Goal: Communication & Community: Participate in discussion

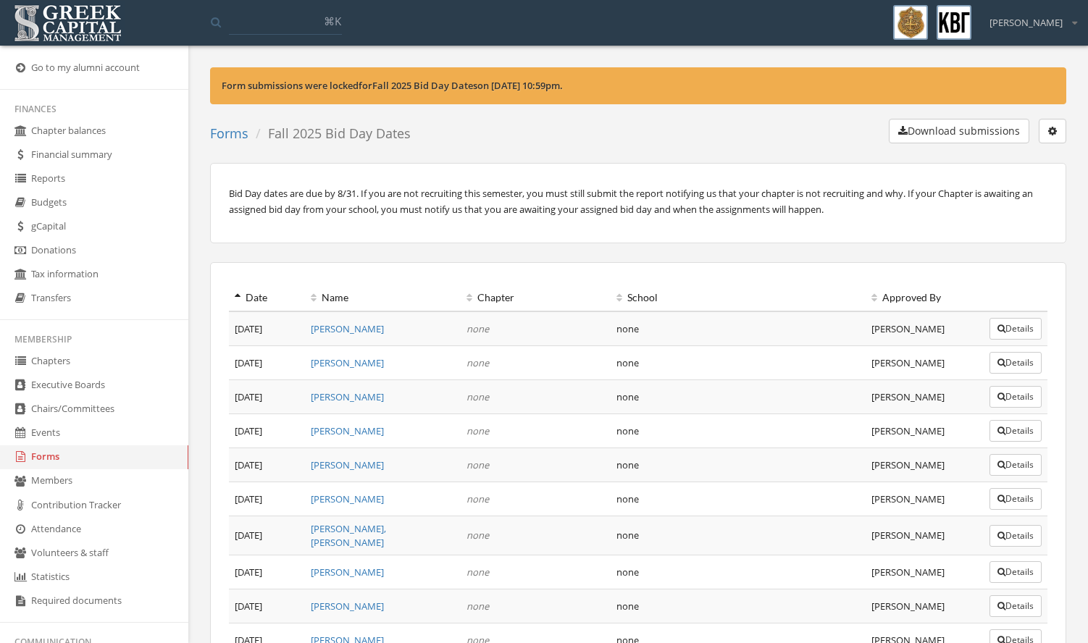
click at [93, 253] on link "Donations" at bounding box center [94, 251] width 188 height 24
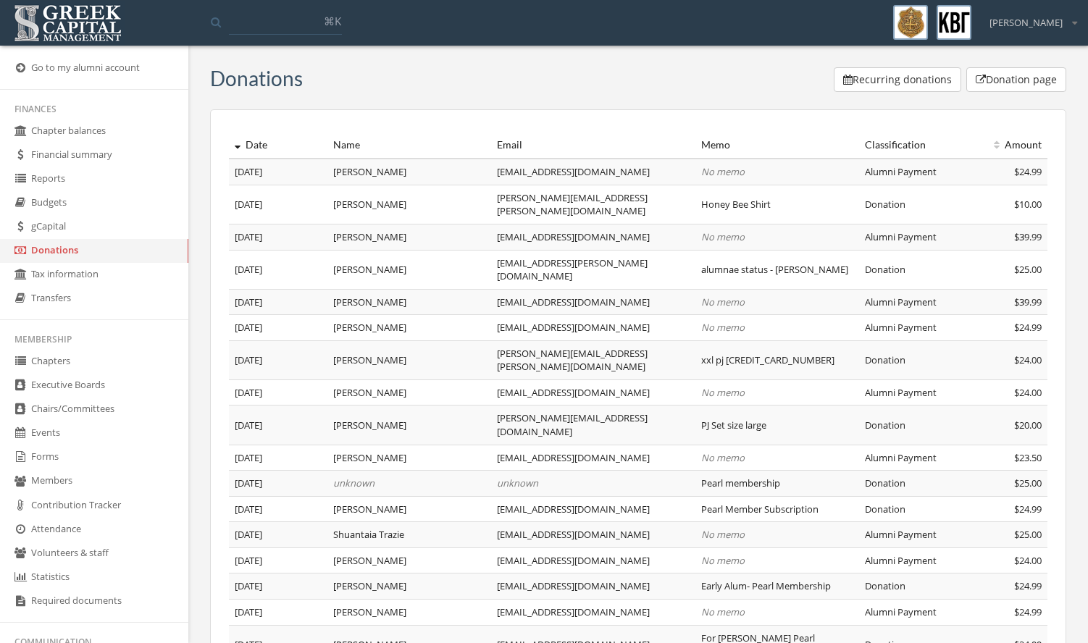
click at [975, 85] on button "Donation page" at bounding box center [1016, 79] width 100 height 25
click at [92, 134] on link "Chapter balances" at bounding box center [94, 131] width 188 height 24
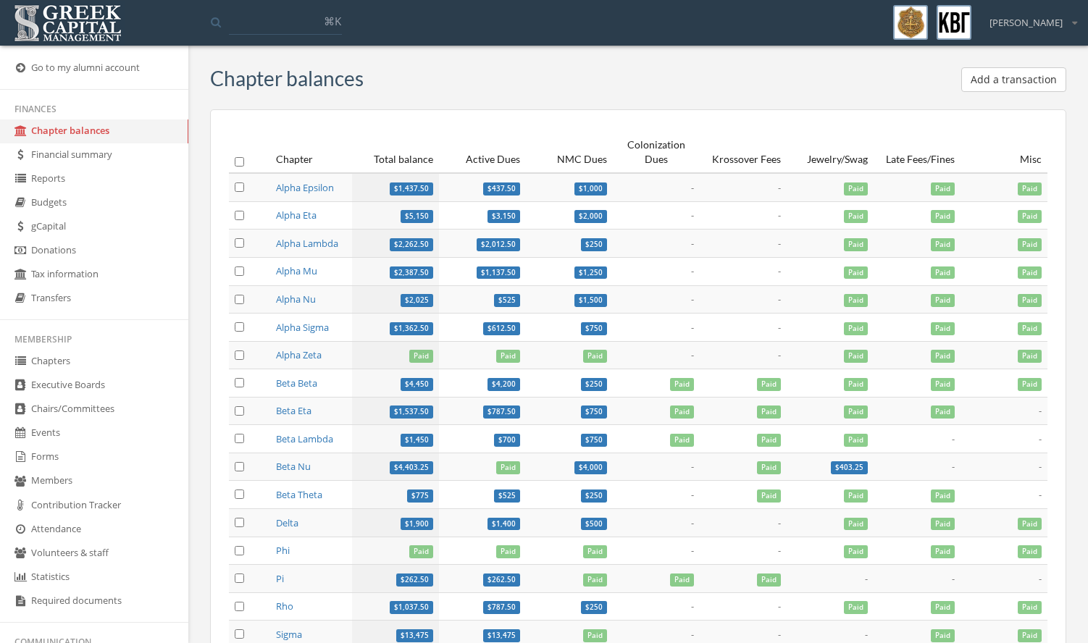
click at [93, 356] on link "Chapters" at bounding box center [94, 362] width 188 height 24
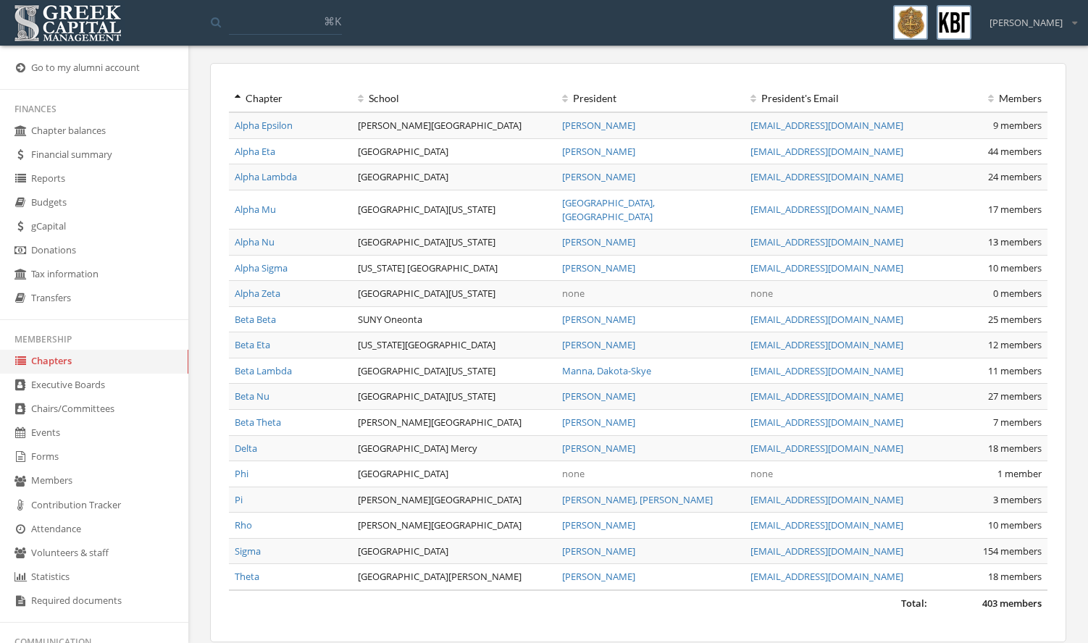
scroll to position [90, 0]
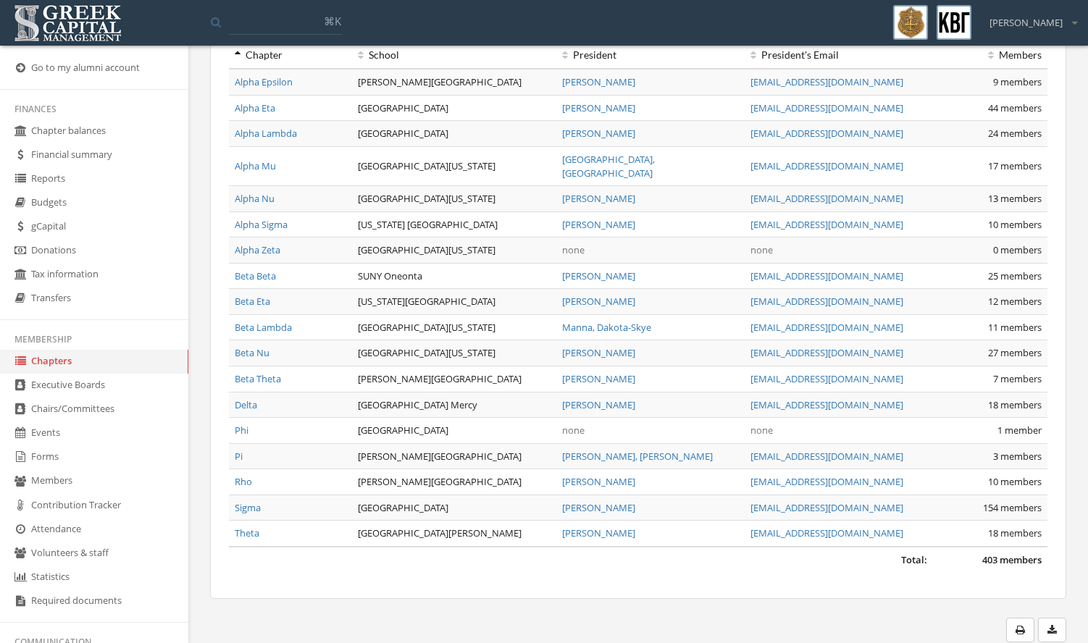
click at [276, 218] on link "Alpha Sigma" at bounding box center [261, 224] width 53 height 13
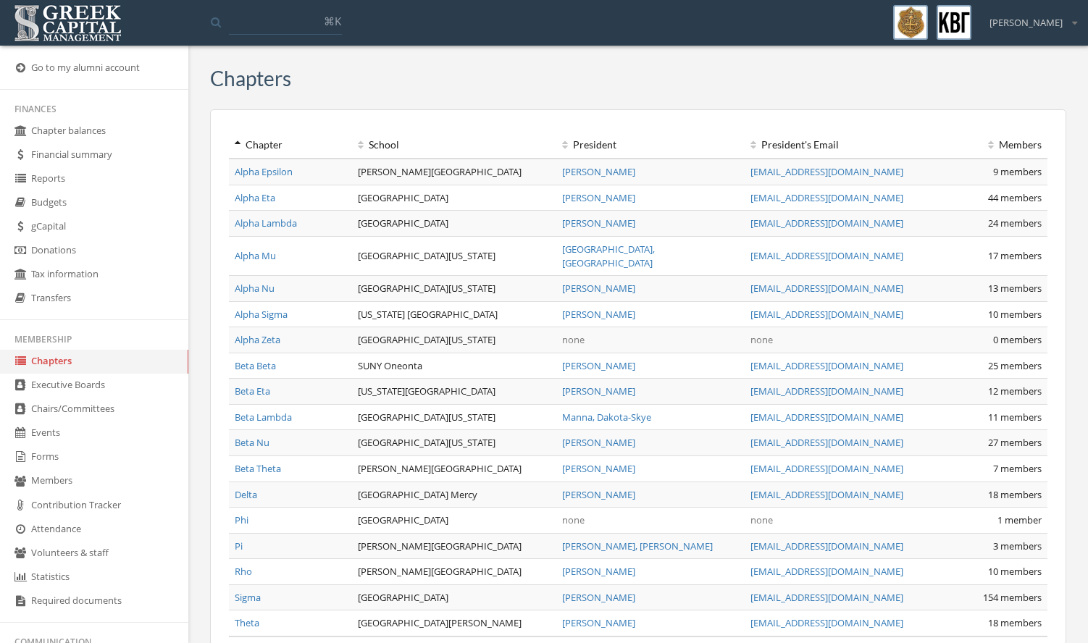
click at [259, 249] on link "Alpha Mu" at bounding box center [255, 255] width 41 height 13
click at [266, 202] on link "Alpha Eta" at bounding box center [255, 197] width 41 height 13
click at [285, 411] on link "Beta Lambda" at bounding box center [263, 417] width 57 height 13
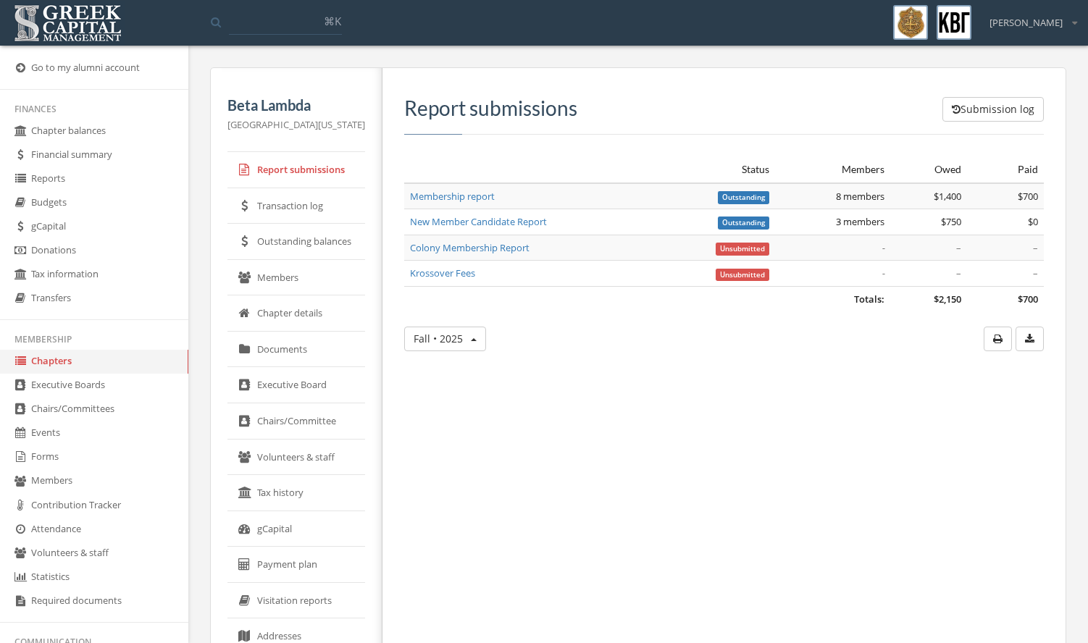
click at [509, 226] on link "New Member Candidate Report" at bounding box center [478, 221] width 137 height 13
click at [112, 360] on link "Chapters" at bounding box center [94, 362] width 188 height 24
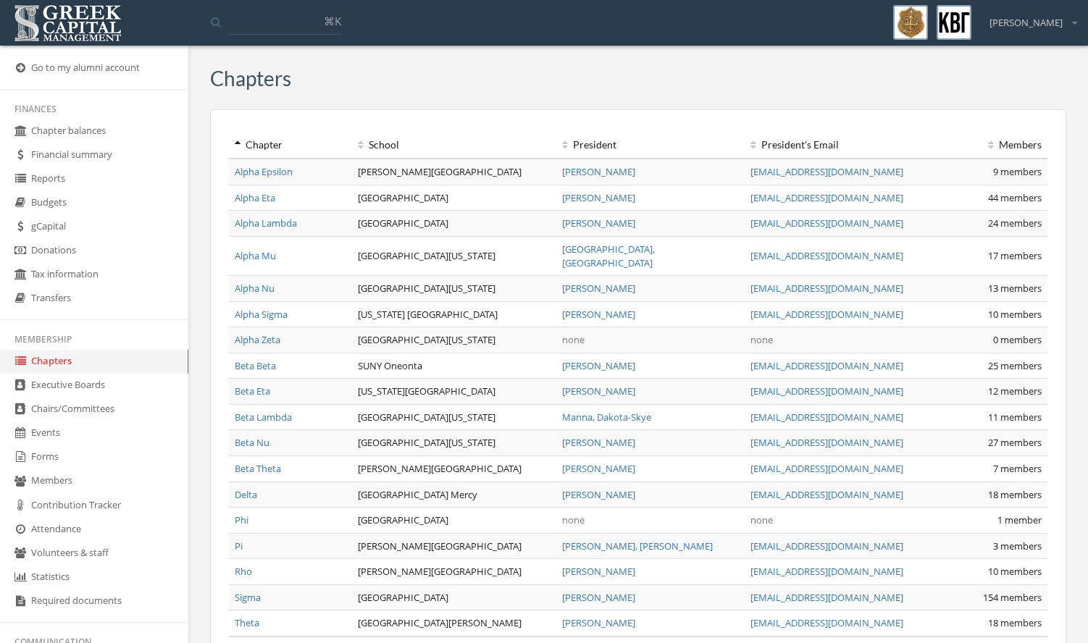
click at [264, 385] on link "Beta Eta" at bounding box center [252, 391] width 35 height 13
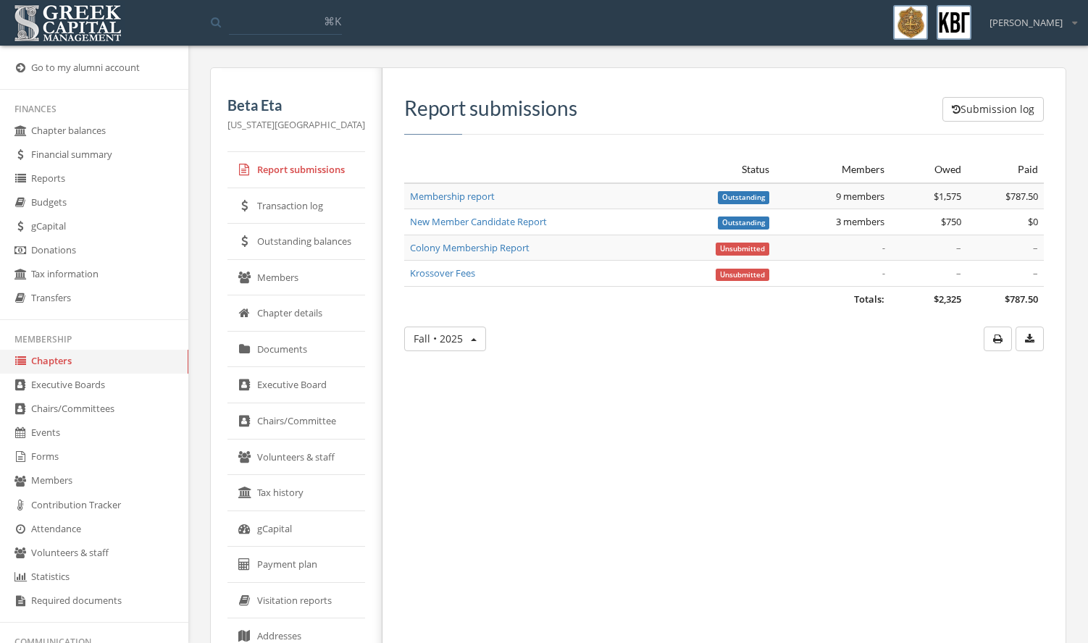
click at [452, 227] on link "New Member Candidate Report" at bounding box center [478, 221] width 137 height 13
click at [140, 354] on link "Chapters" at bounding box center [94, 362] width 188 height 24
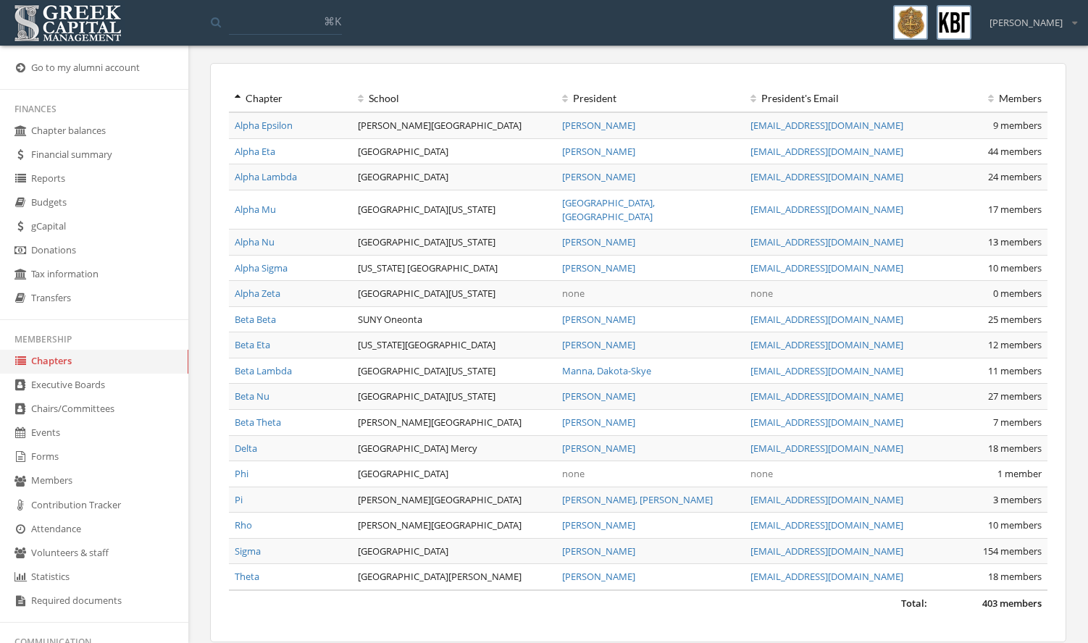
scroll to position [72, 0]
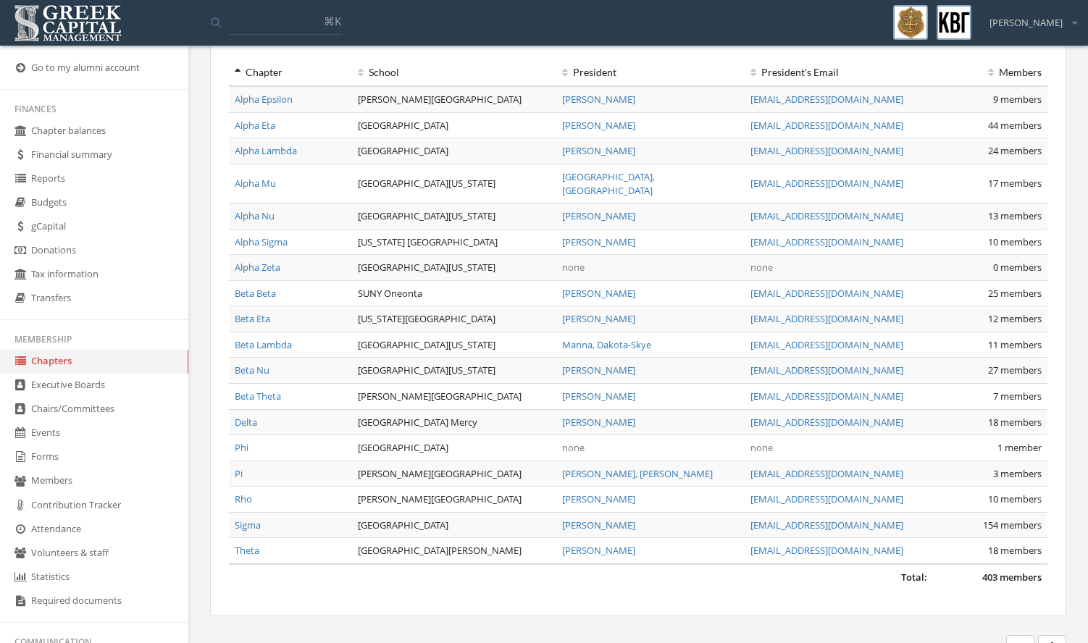
click at [269, 390] on link "Beta Theta" at bounding box center [258, 396] width 46 height 13
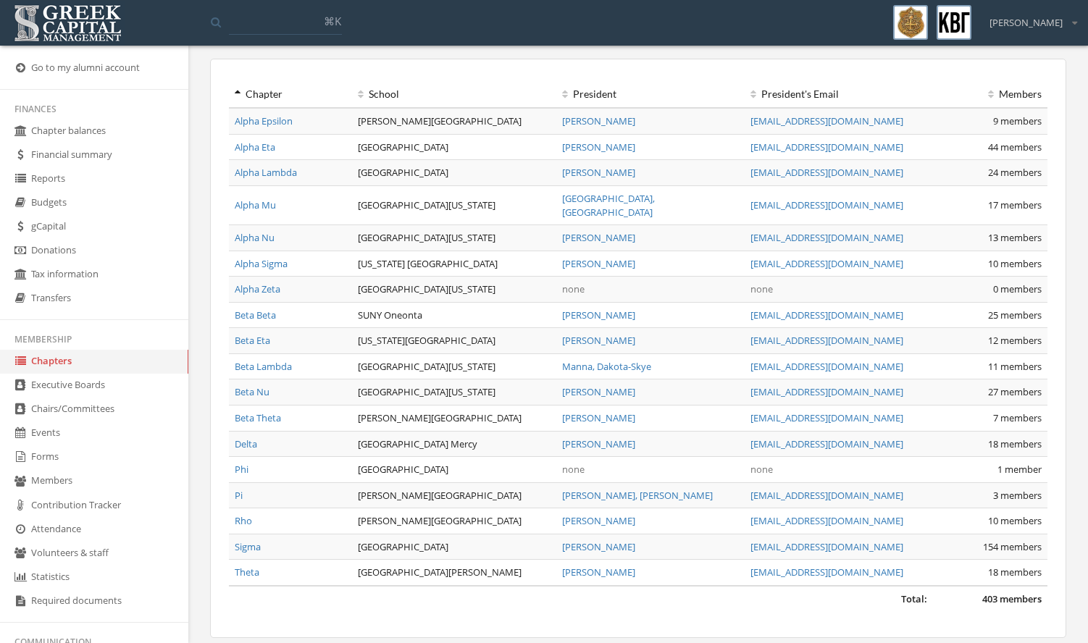
scroll to position [72, 0]
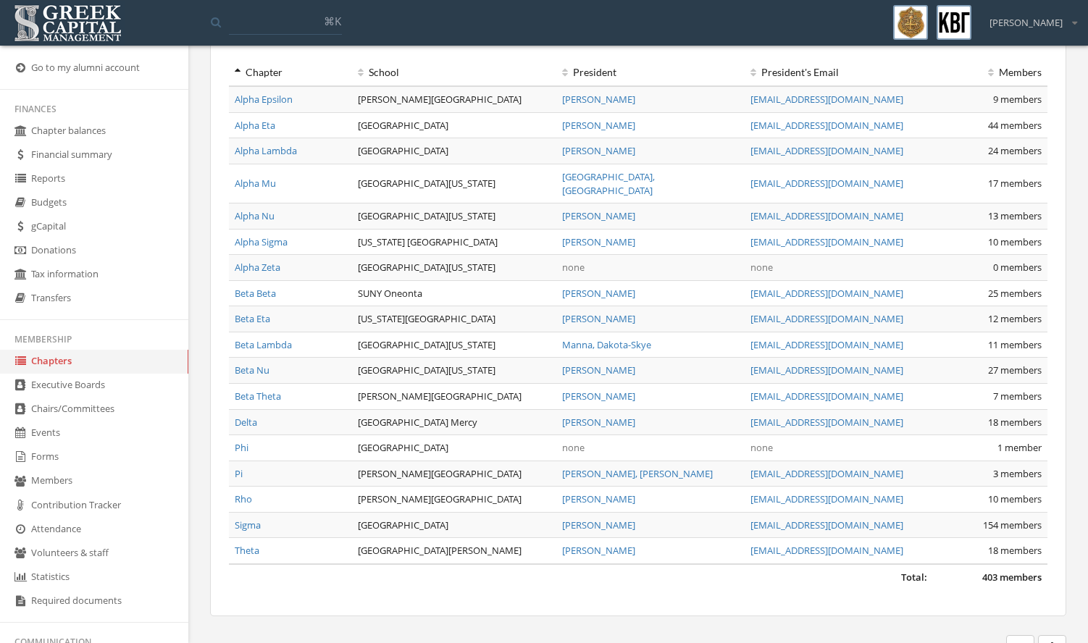
click at [248, 492] on link "Rho" at bounding box center [243, 498] width 17 height 13
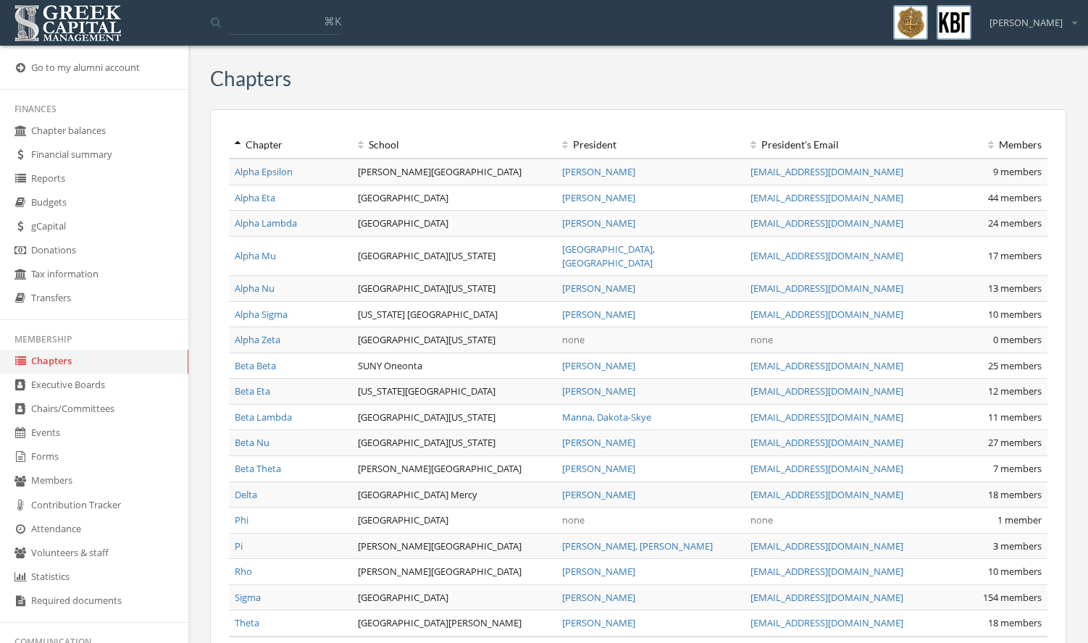
click at [287, 308] on link "Alpha Sigma" at bounding box center [261, 314] width 53 height 13
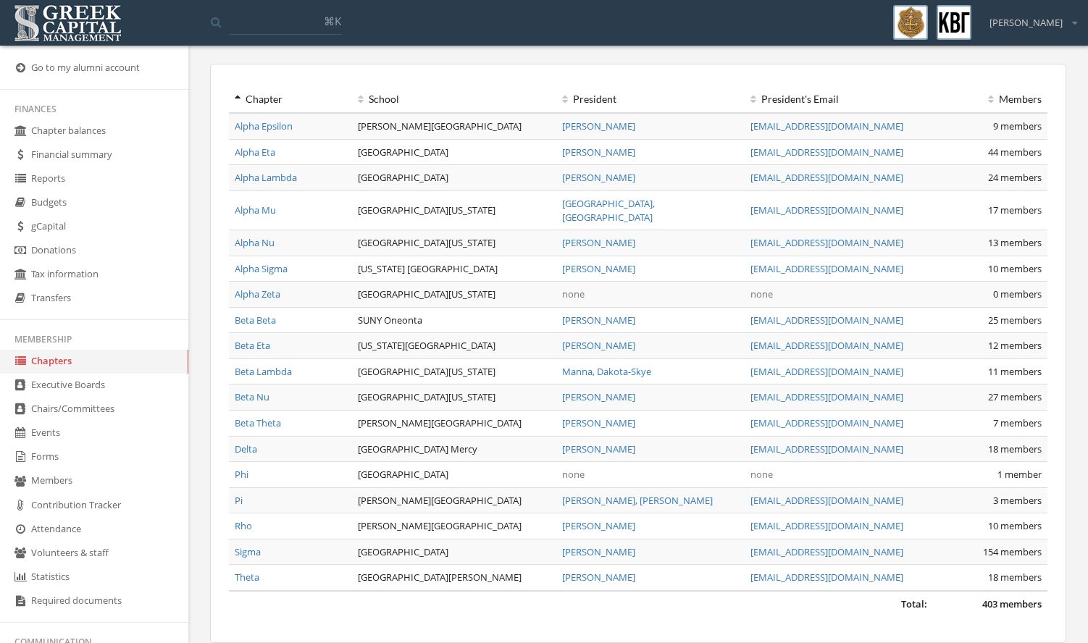
scroll to position [90, 0]
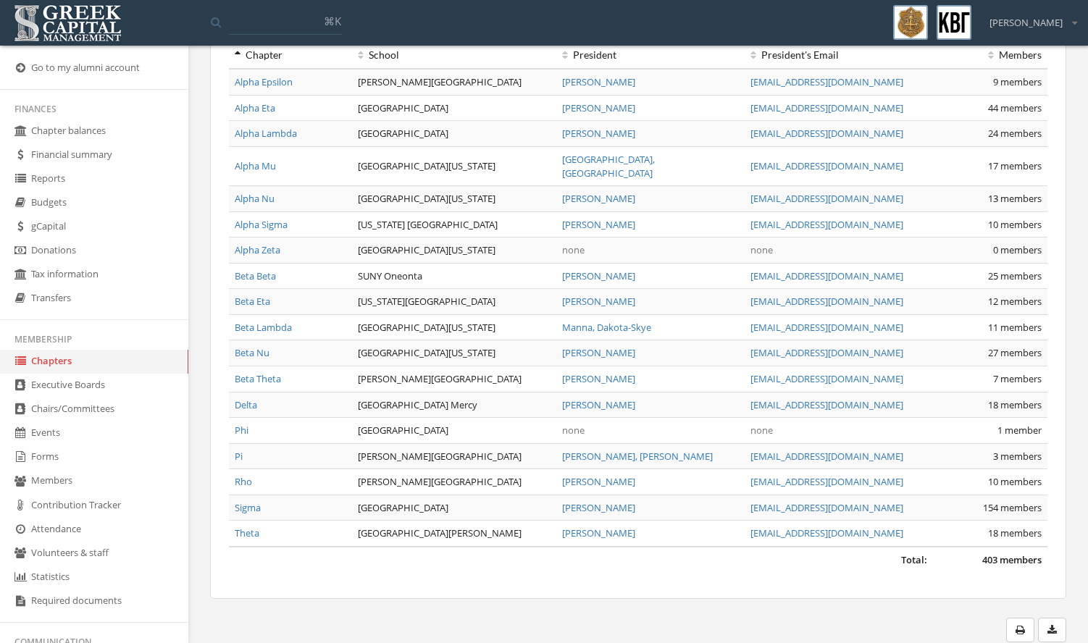
click at [246, 526] on link "Theta" at bounding box center [247, 532] width 25 height 13
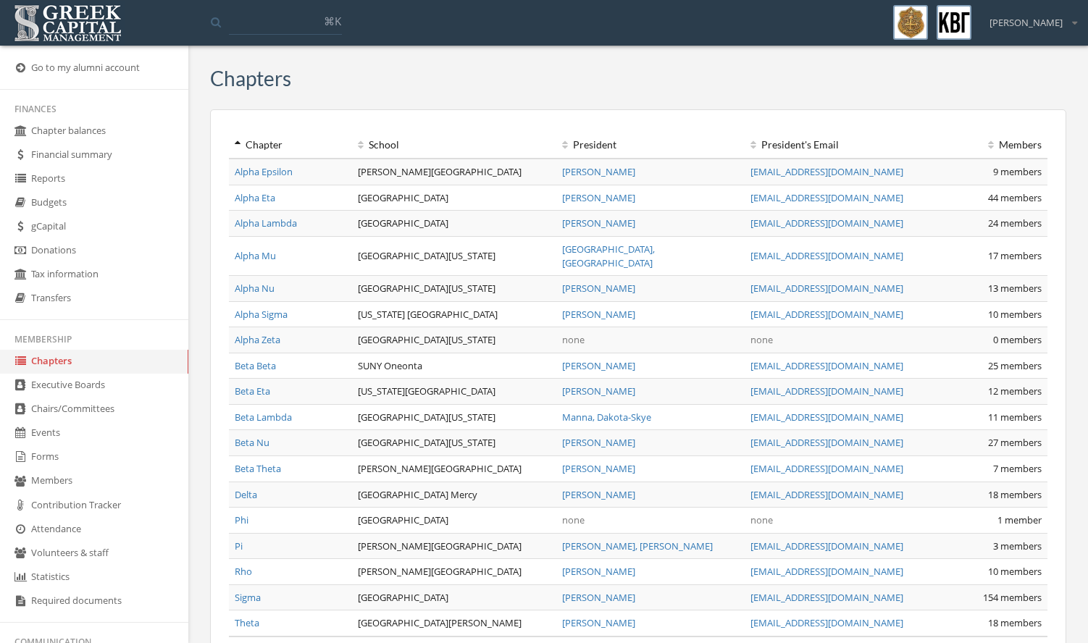
click at [75, 130] on link "Chapter balances" at bounding box center [94, 131] width 188 height 24
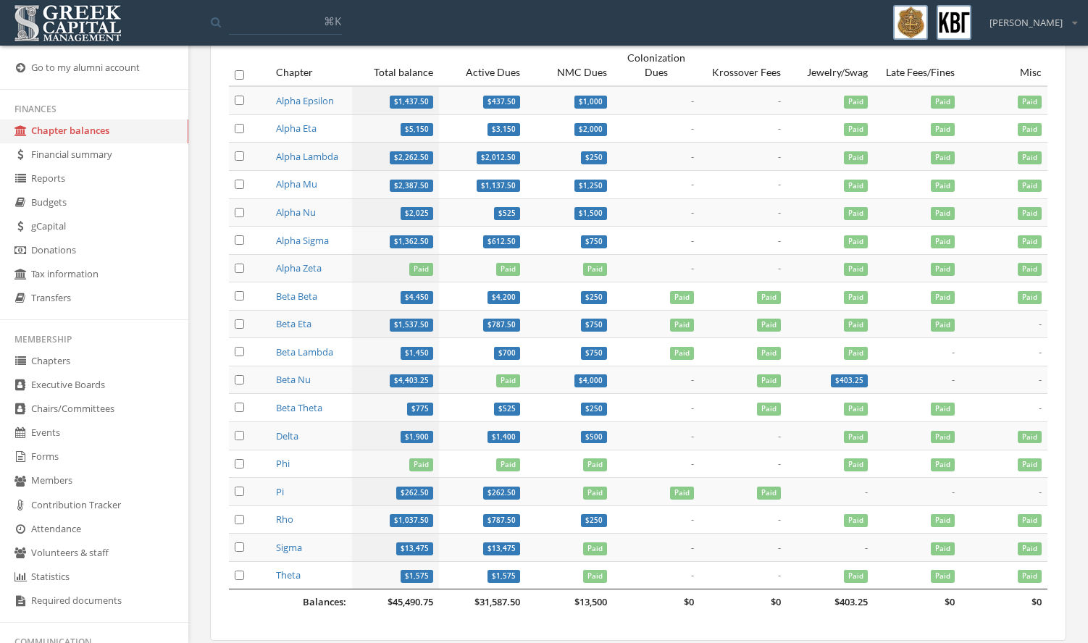
scroll to position [143, 0]
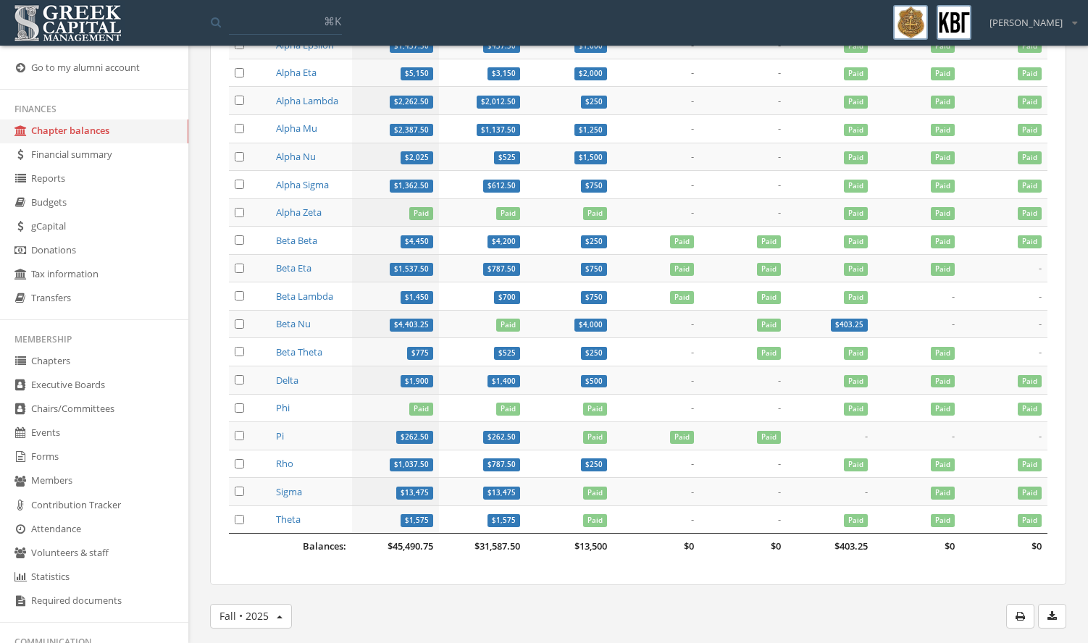
click at [289, 521] on link "Theta" at bounding box center [288, 519] width 25 height 13
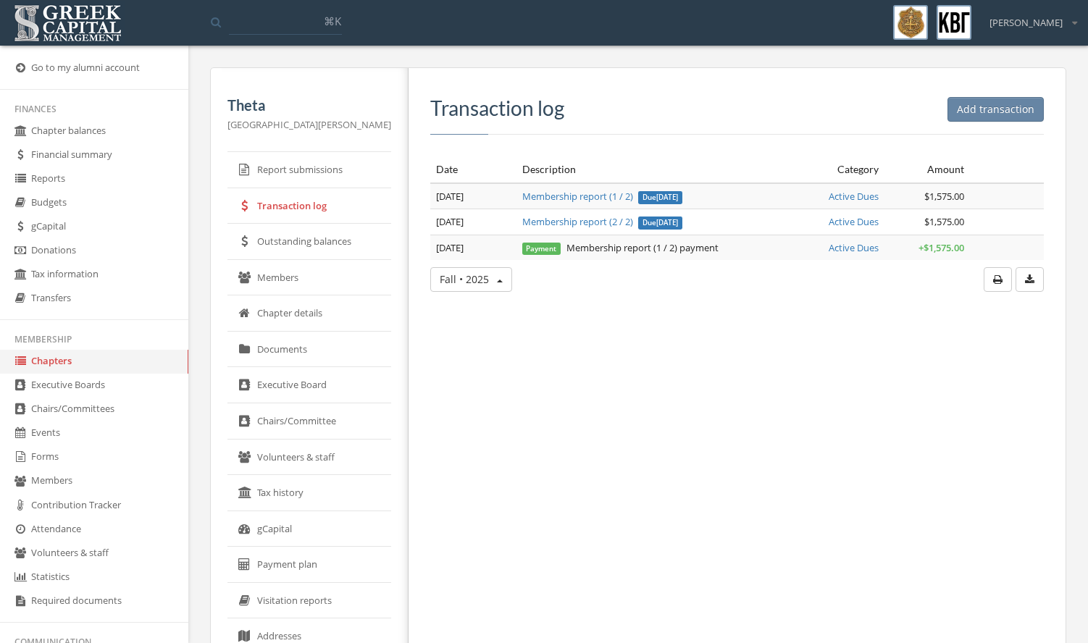
click at [85, 153] on link "Financial summary" at bounding box center [94, 155] width 188 height 24
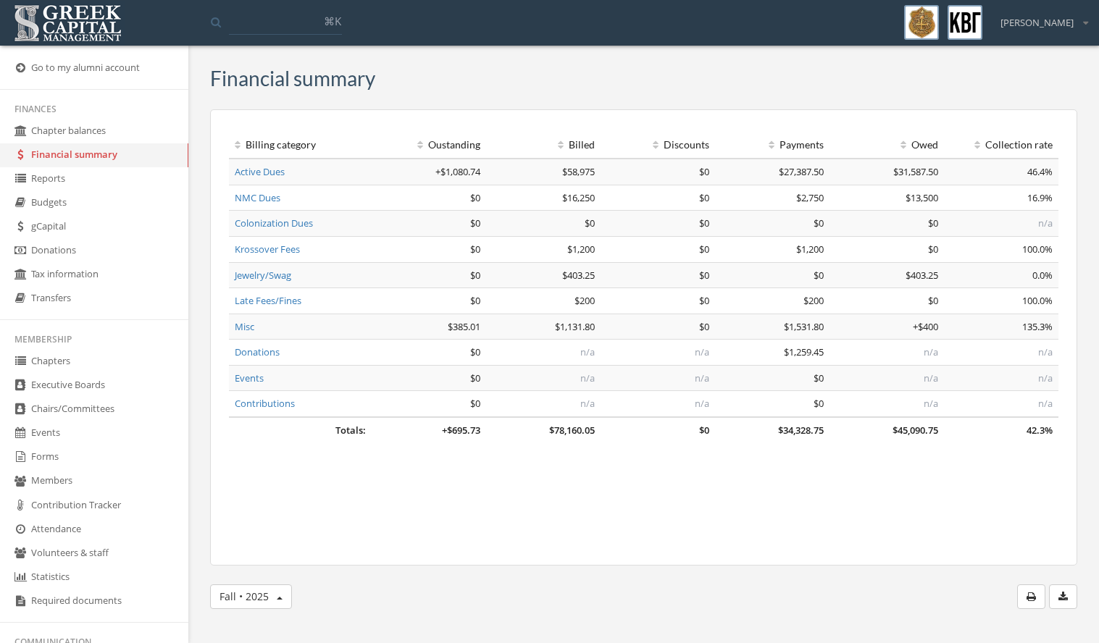
click at [64, 131] on link "Chapter balances" at bounding box center [94, 131] width 188 height 24
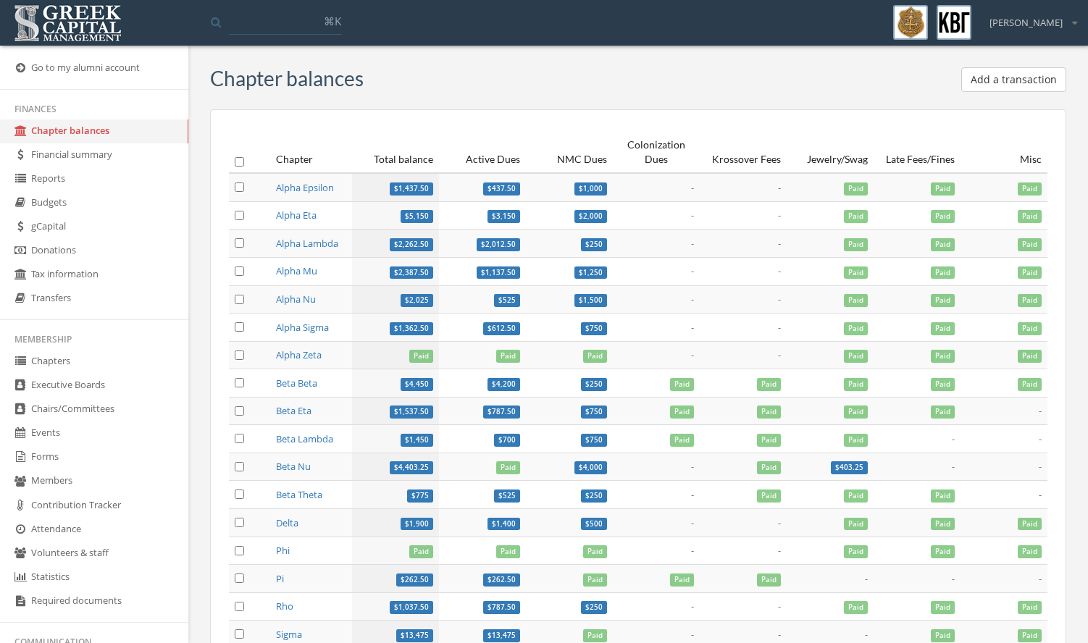
click at [303, 469] on link "Beta Nu" at bounding box center [293, 466] width 35 height 13
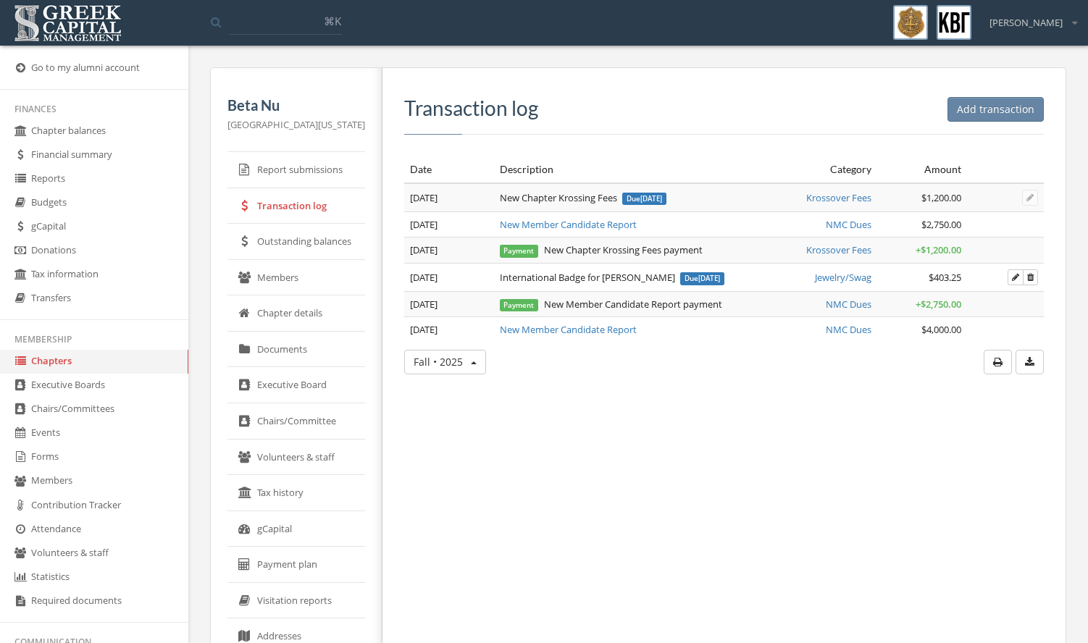
click at [295, 180] on link "Report submissions" at bounding box center [296, 170] width 138 height 36
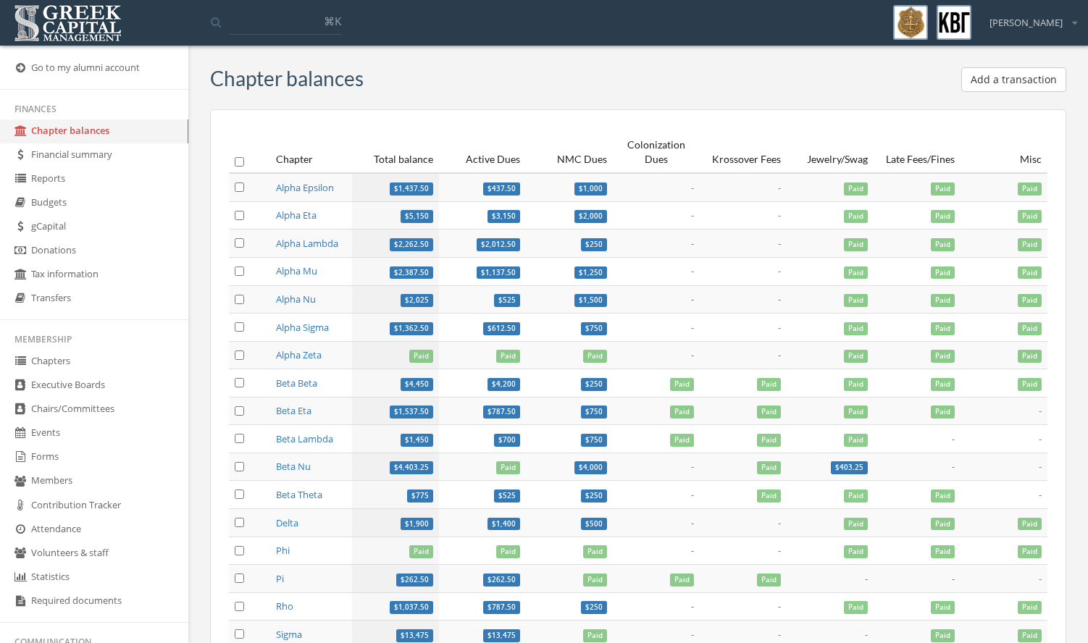
click at [501, 521] on span "$1,400" at bounding box center [504, 523] width 24 height 9
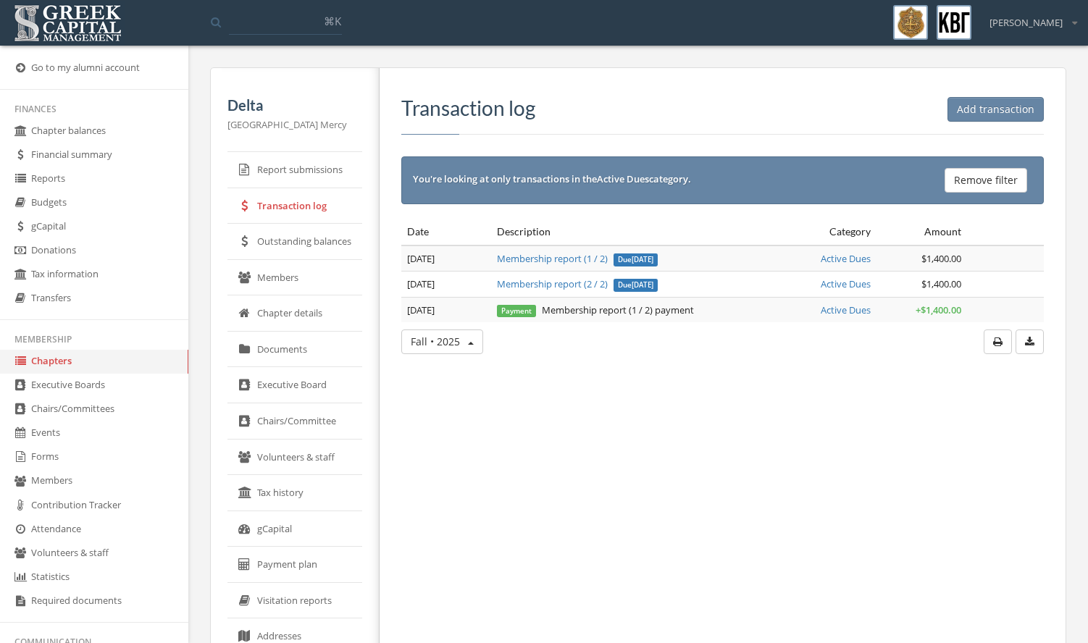
click at [309, 181] on link "Report submissions" at bounding box center [294, 170] width 135 height 36
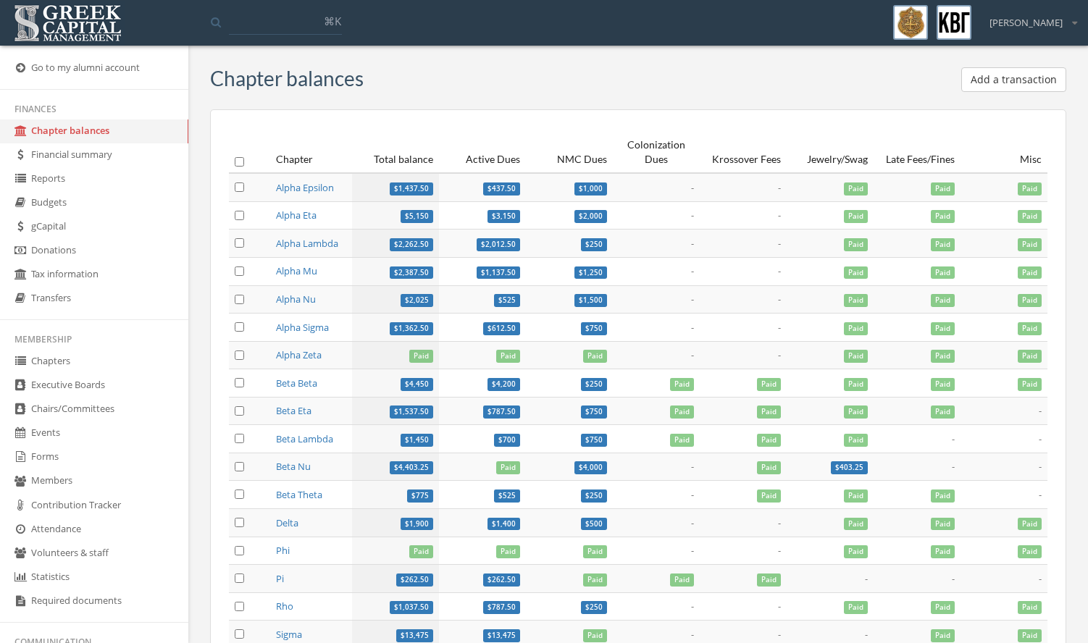
scroll to position [72, 0]
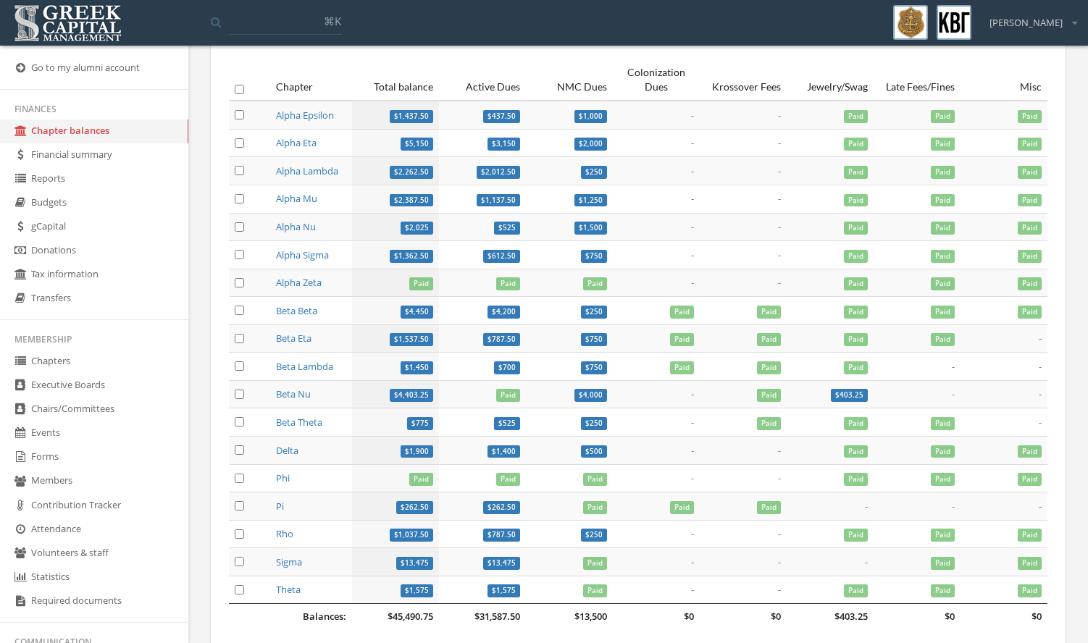
click at [589, 508] on span "Paid" at bounding box center [595, 507] width 24 height 13
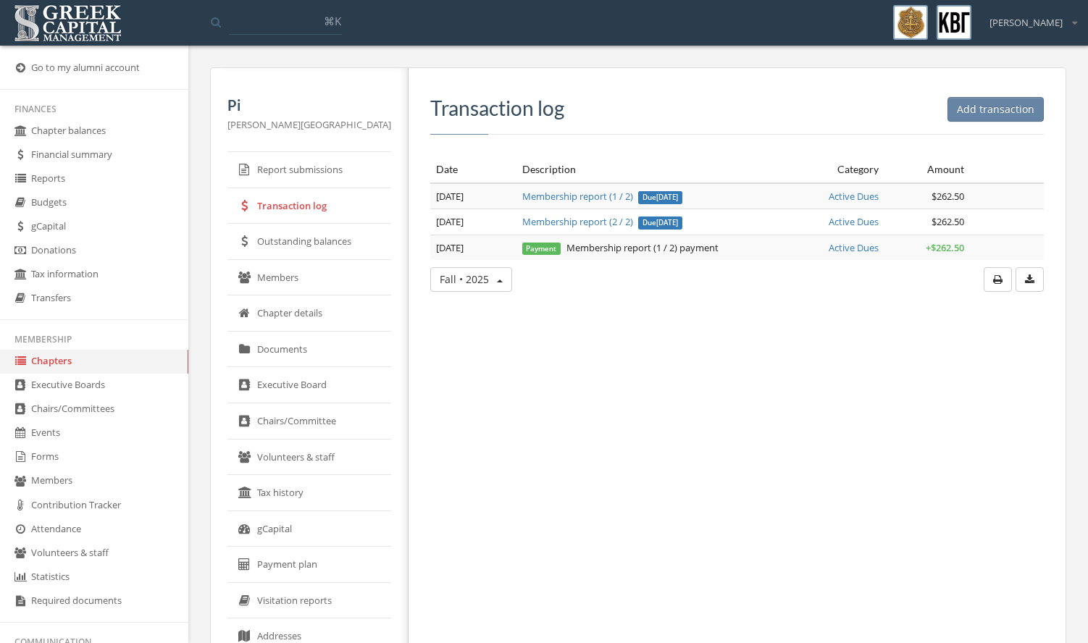
click at [320, 159] on link "Report submissions" at bounding box center [309, 170] width 164 height 36
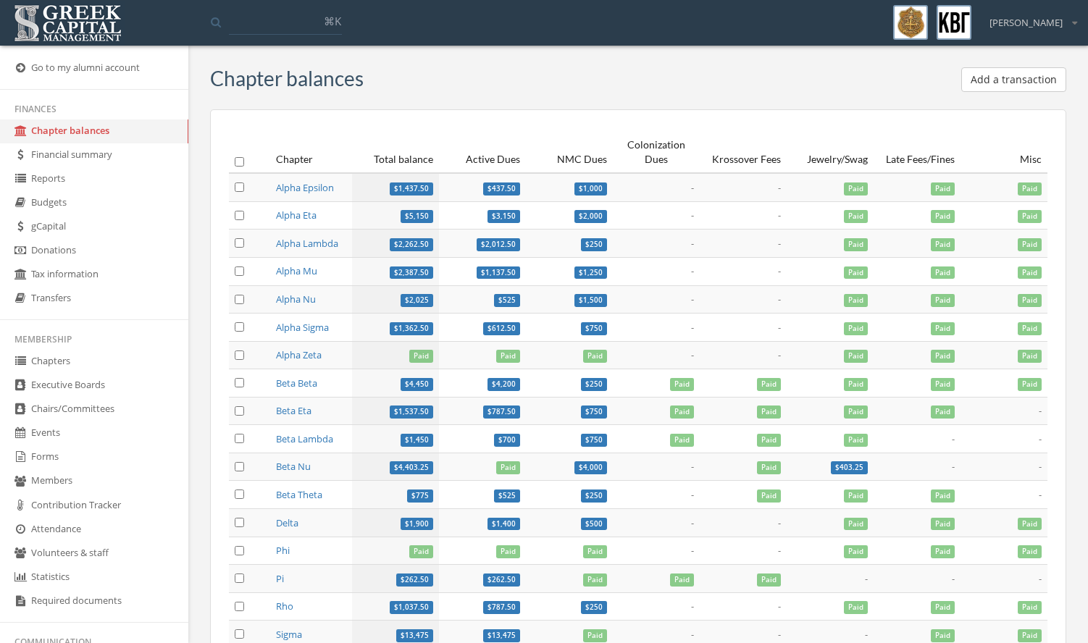
click at [120, 134] on link "Chapter balances" at bounding box center [94, 131] width 188 height 24
click at [117, 372] on link "Chapters" at bounding box center [94, 362] width 188 height 24
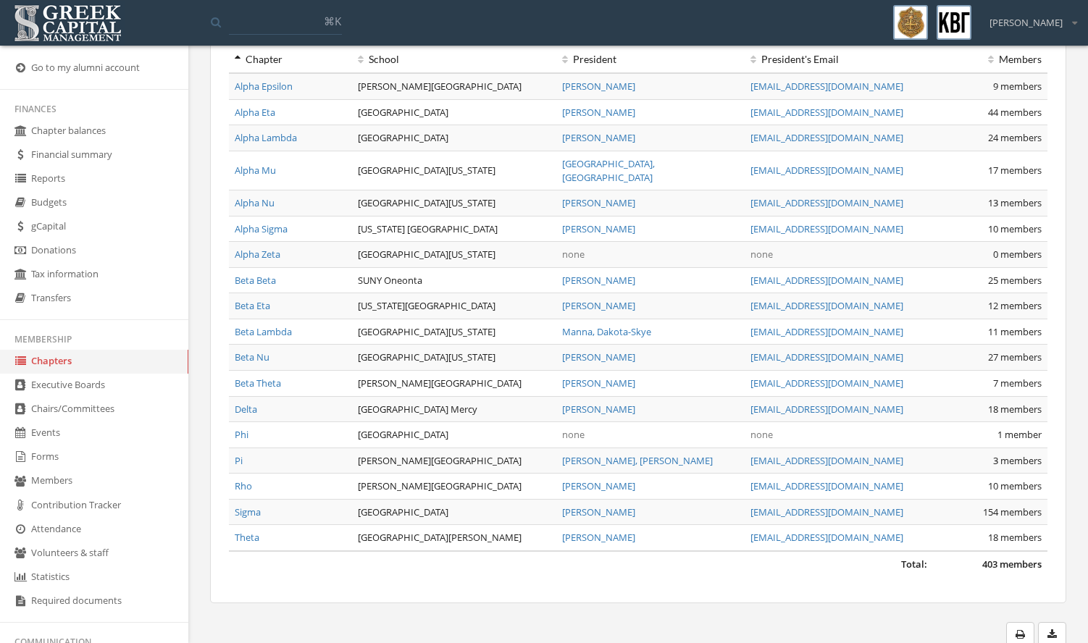
scroll to position [90, 0]
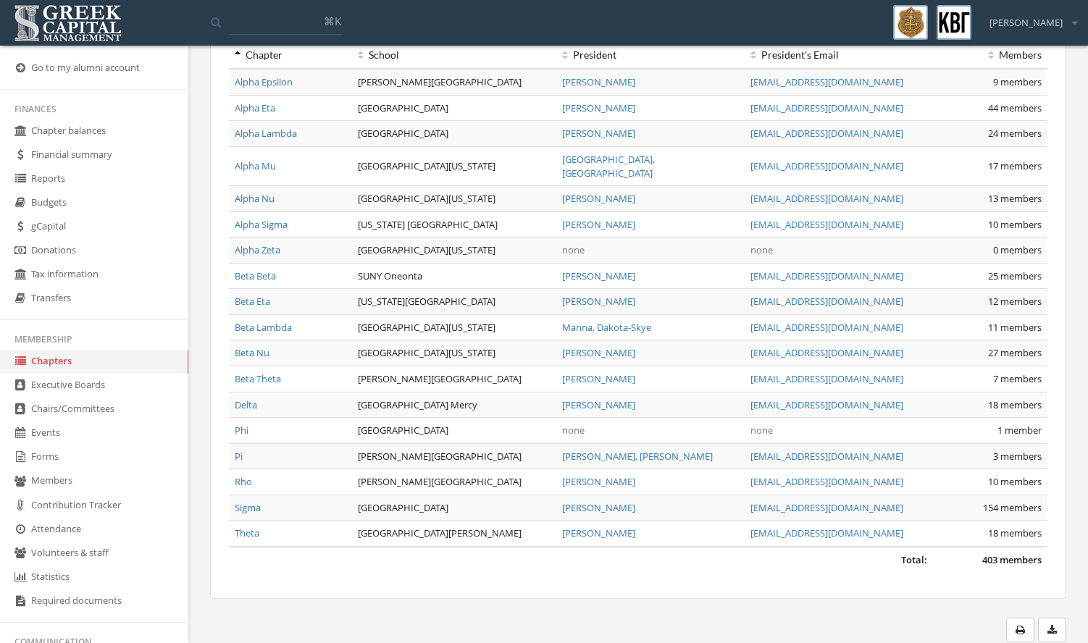
click at [258, 269] on link "Beta Beta" at bounding box center [255, 275] width 41 height 13
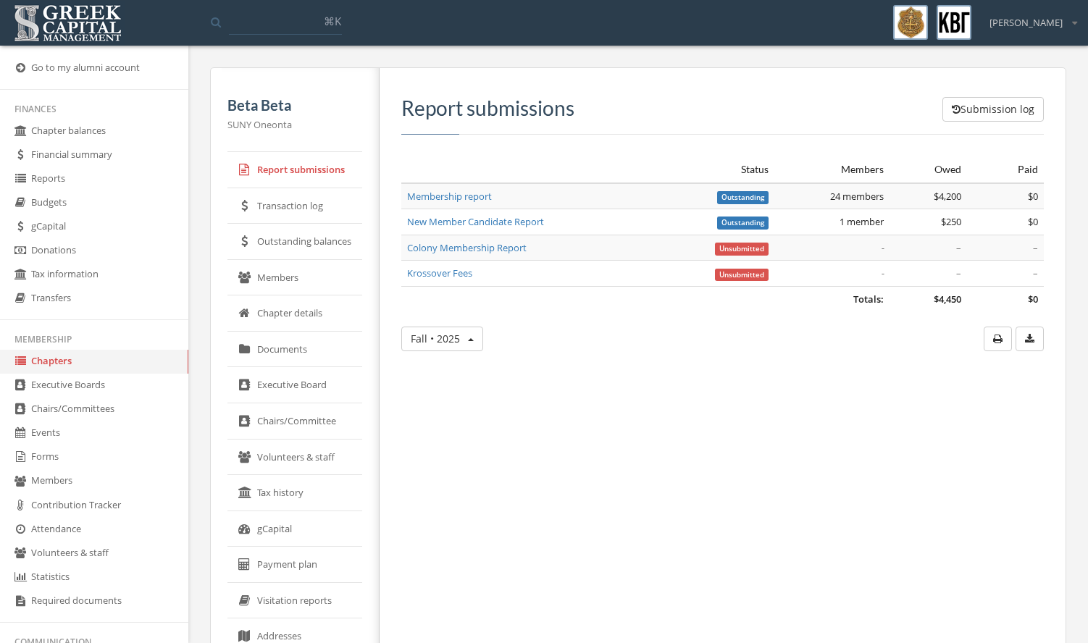
click at [80, 364] on link "Chapters" at bounding box center [94, 362] width 188 height 24
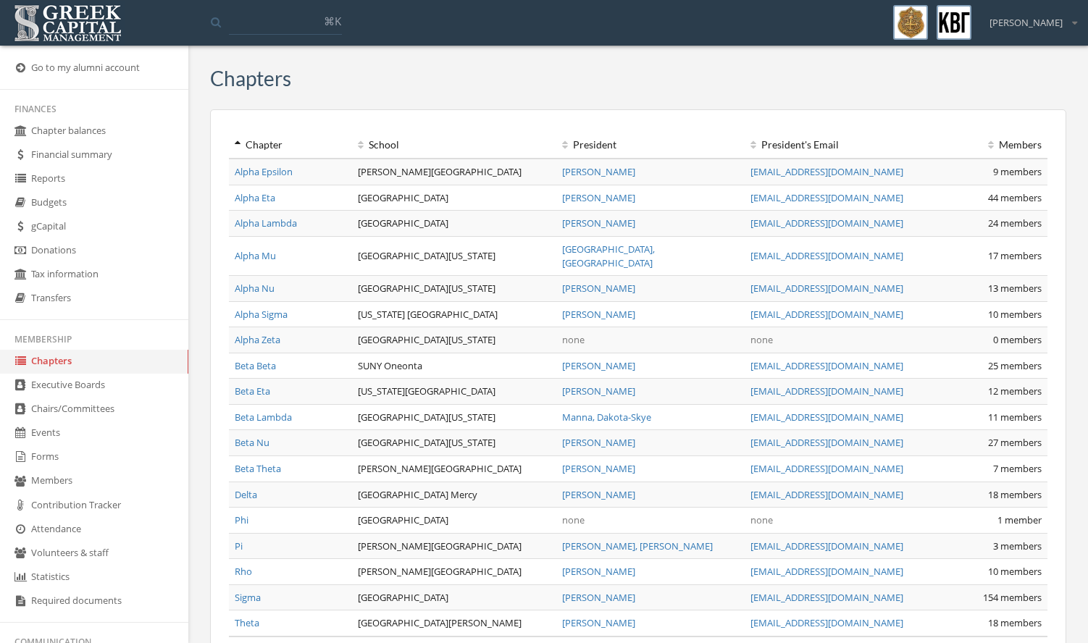
scroll to position [72, 0]
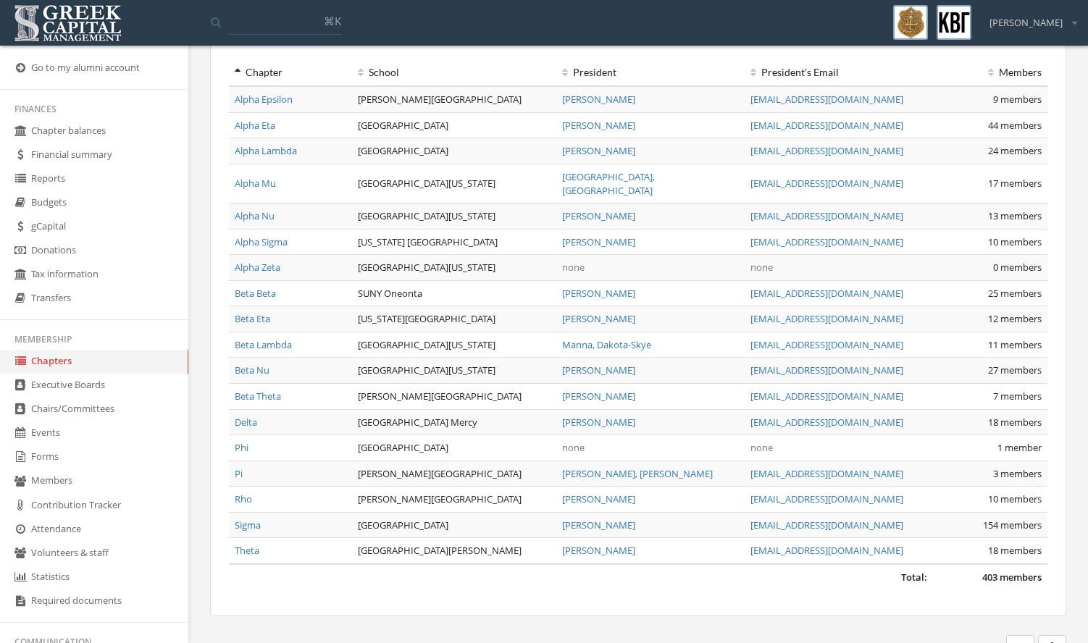
click at [109, 463] on link "Forms" at bounding box center [94, 457] width 188 height 24
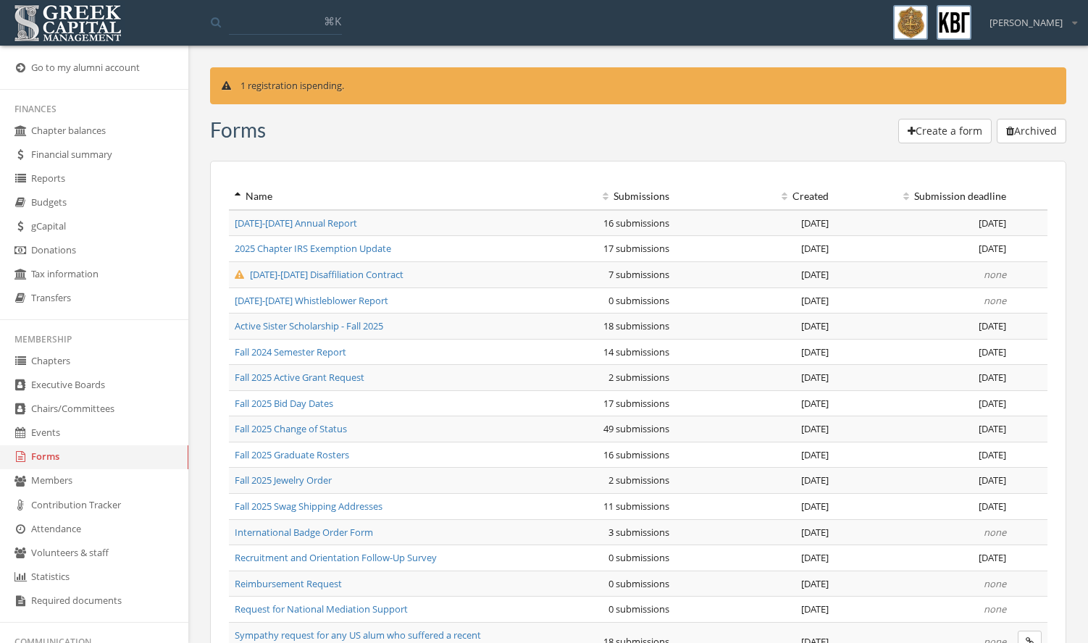
click at [266, 279] on span "[DATE]-[DATE] Disaffiliation Contract" at bounding box center [319, 274] width 169 height 13
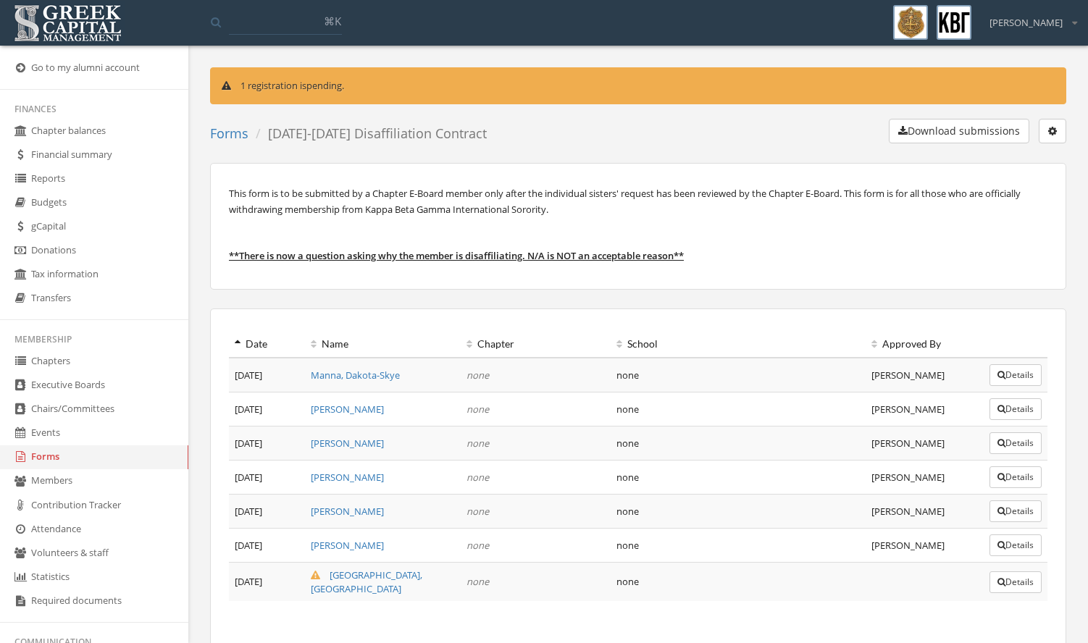
click at [1018, 577] on button "Details" at bounding box center [1015, 582] width 52 height 22
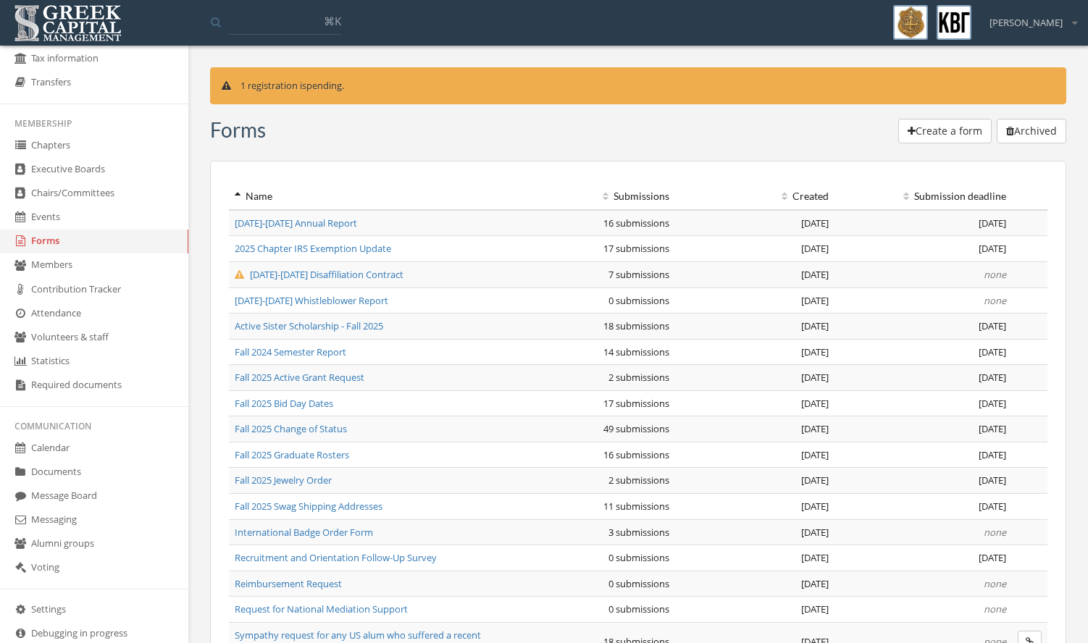
scroll to position [217, 0]
click at [77, 503] on link "Message Board" at bounding box center [94, 495] width 188 height 24
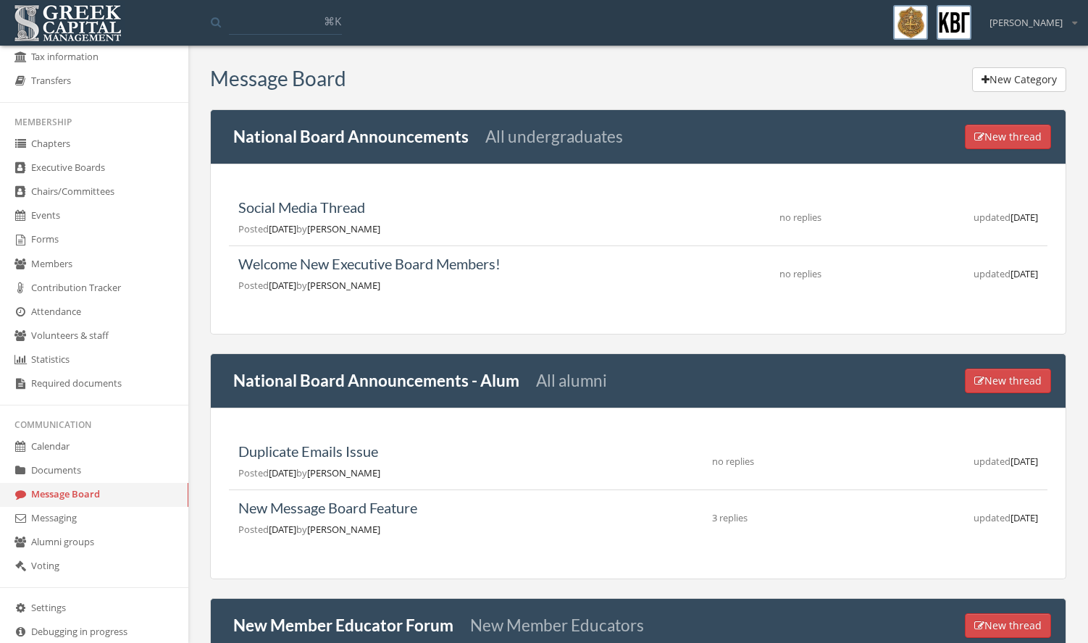
click at [996, 140] on button "New thread" at bounding box center [1008, 137] width 86 height 25
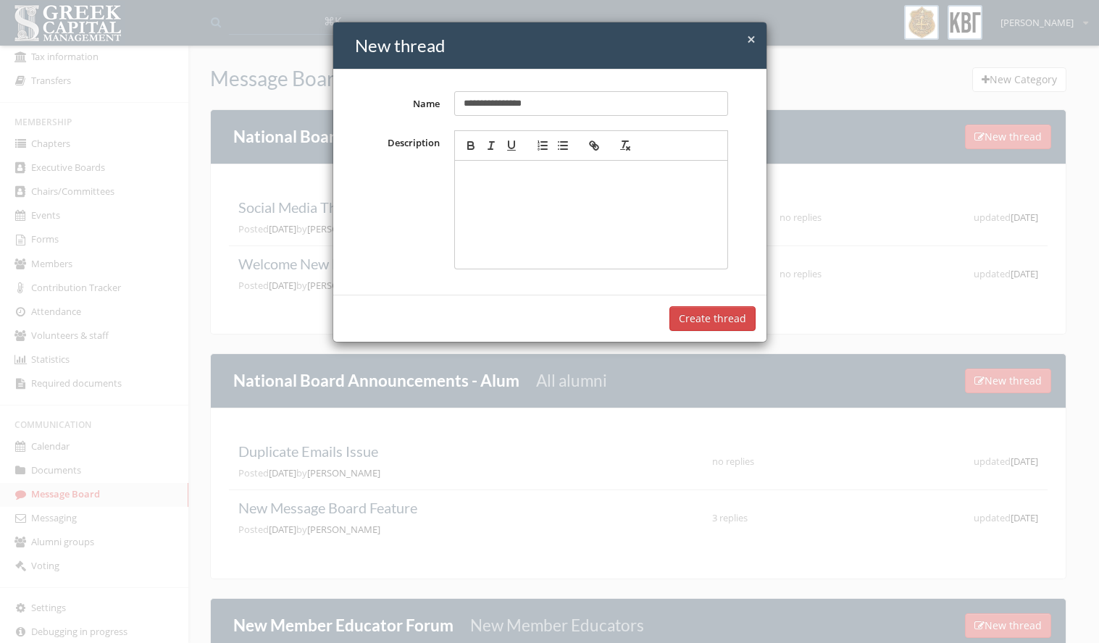
type input "**********"
click at [550, 190] on div at bounding box center [590, 215] width 259 height 94
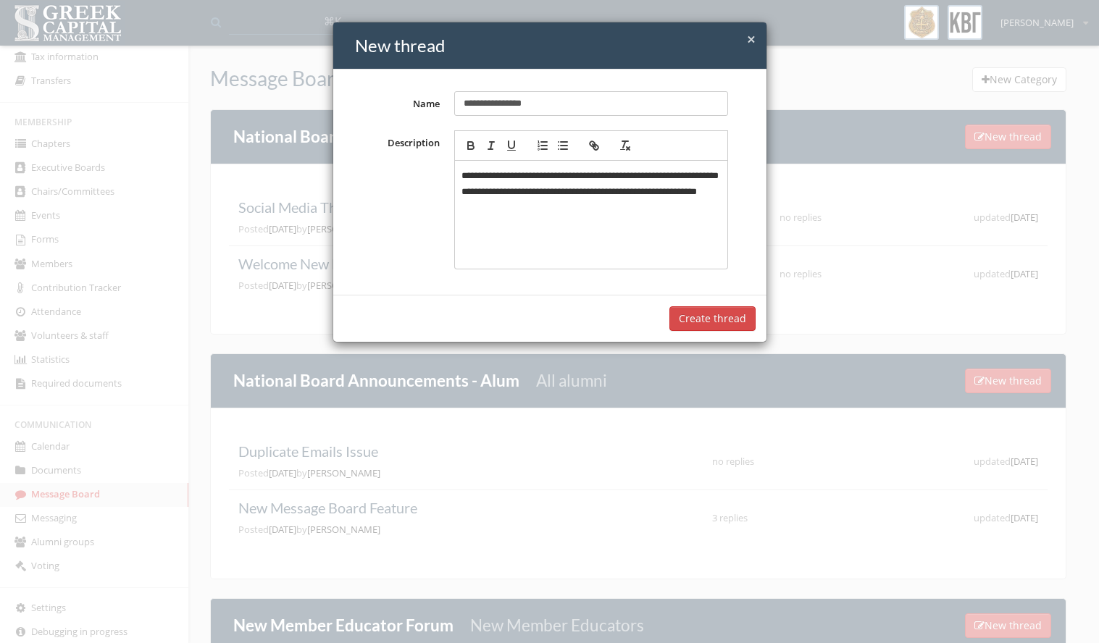
click at [472, 190] on p "**********" at bounding box center [590, 192] width 259 height 48
click at [685, 318] on button "Create thread" at bounding box center [712, 318] width 86 height 25
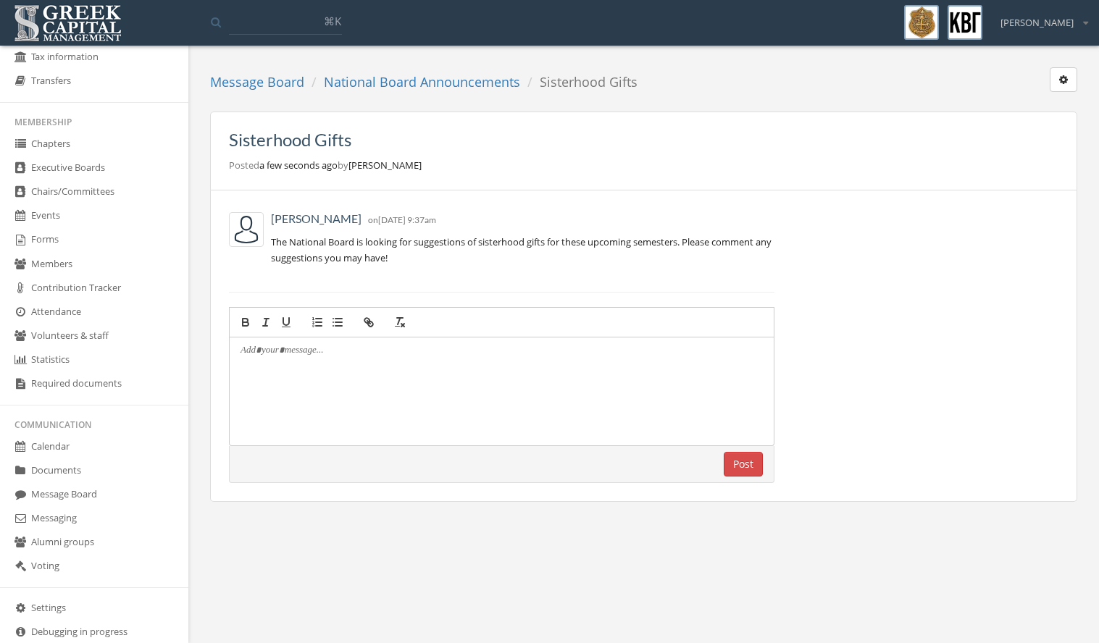
click at [362, 88] on link "National Board Announcements" at bounding box center [422, 81] width 196 height 17
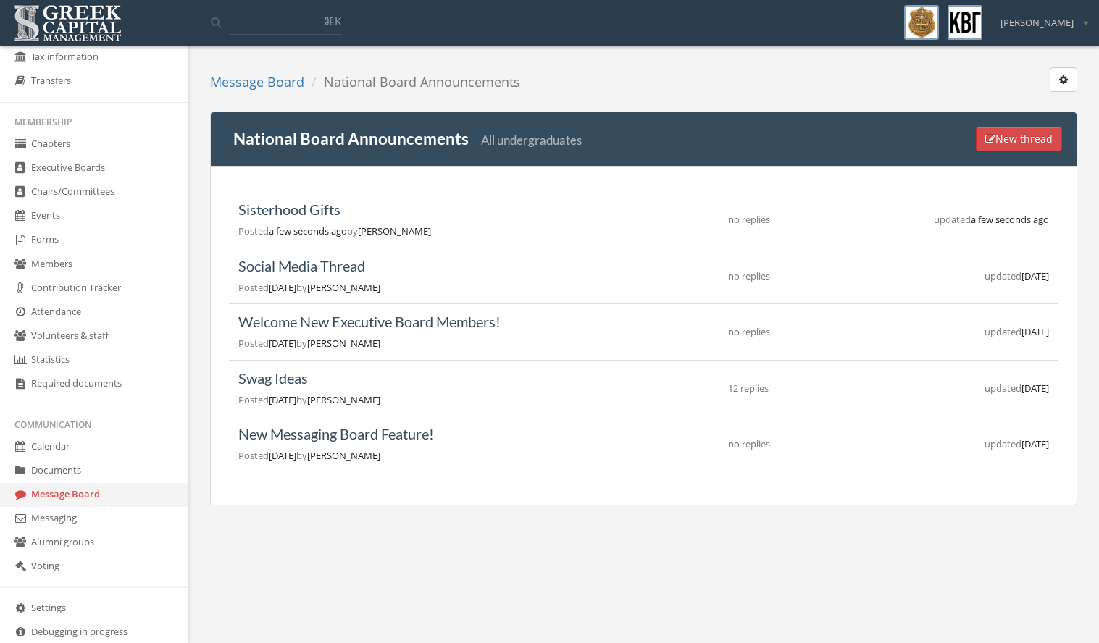
click at [301, 384] on link "Swag Ideas" at bounding box center [273, 377] width 70 height 17
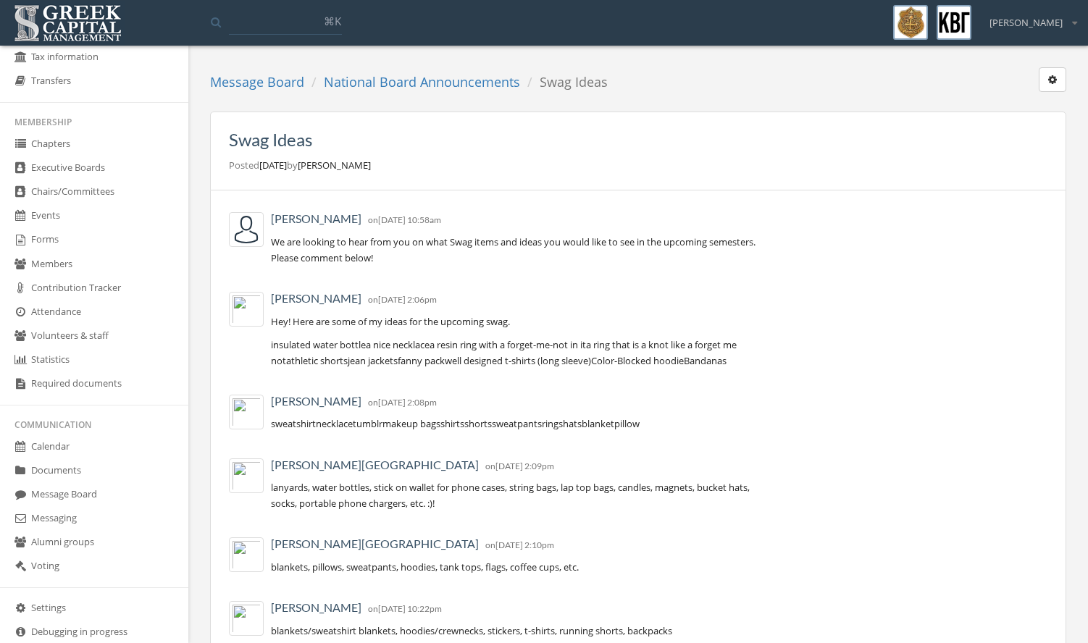
click at [1057, 78] on button "button" at bounding box center [1052, 79] width 28 height 25
click at [1029, 138] on link "Archive thread" at bounding box center [1008, 145] width 104 height 22
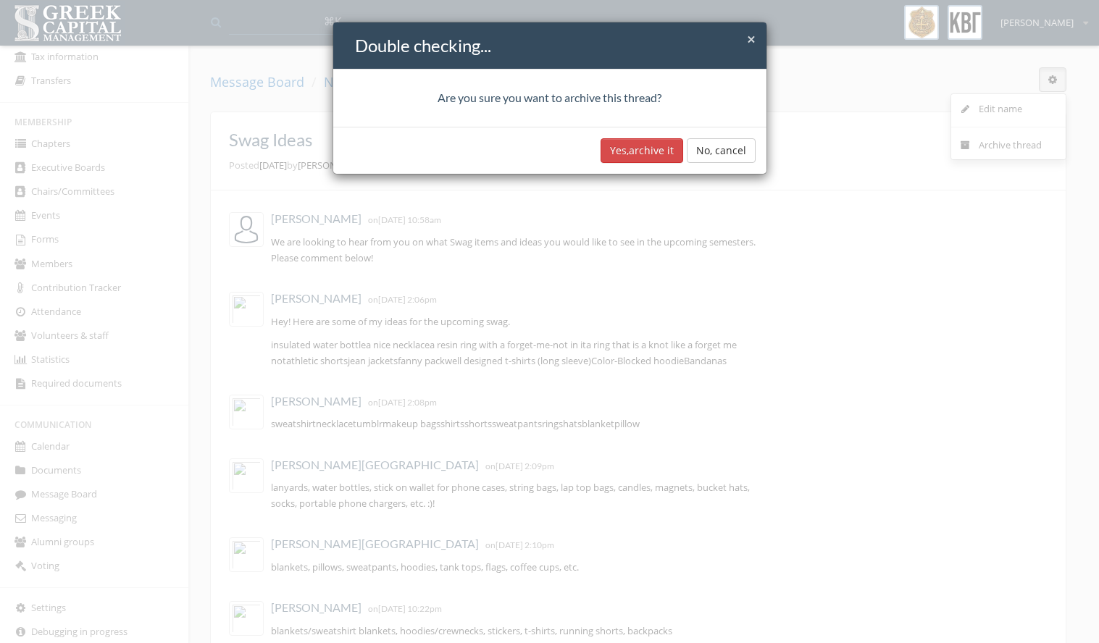
click at [650, 145] on button "Yes, archive it" at bounding box center [641, 150] width 83 height 25
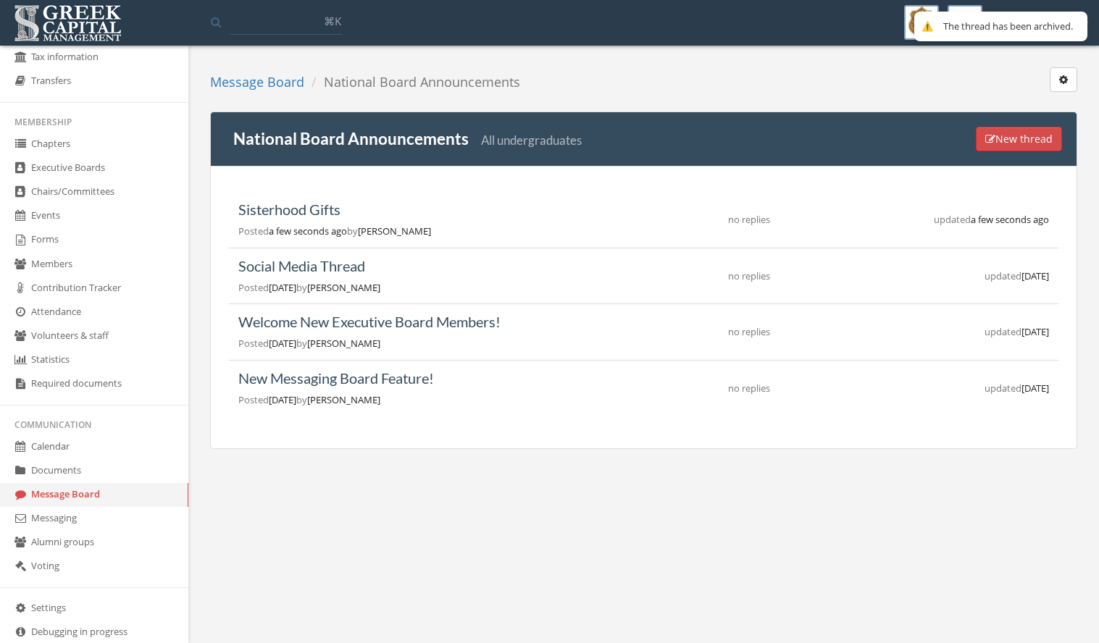
click at [265, 82] on link "Message Board" at bounding box center [257, 81] width 94 height 17
